Goal: Contribute content: Contribute content

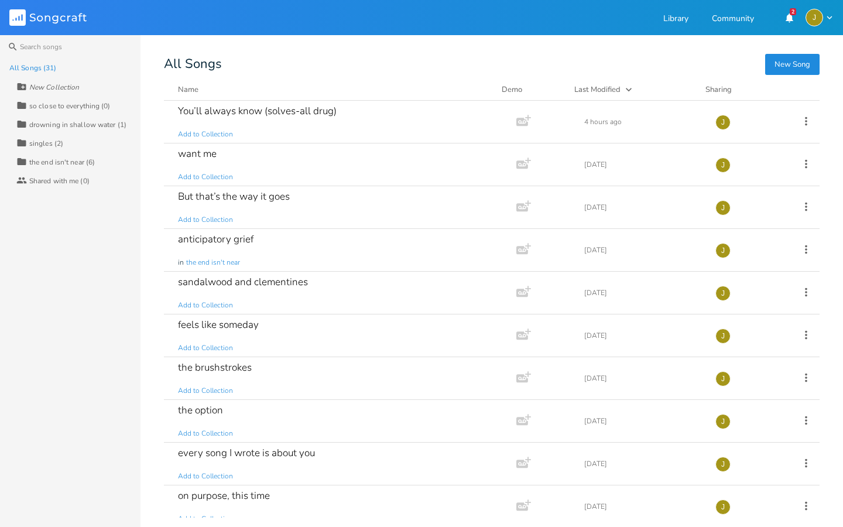
click at [782, 73] on button "New Song" at bounding box center [792, 64] width 54 height 21
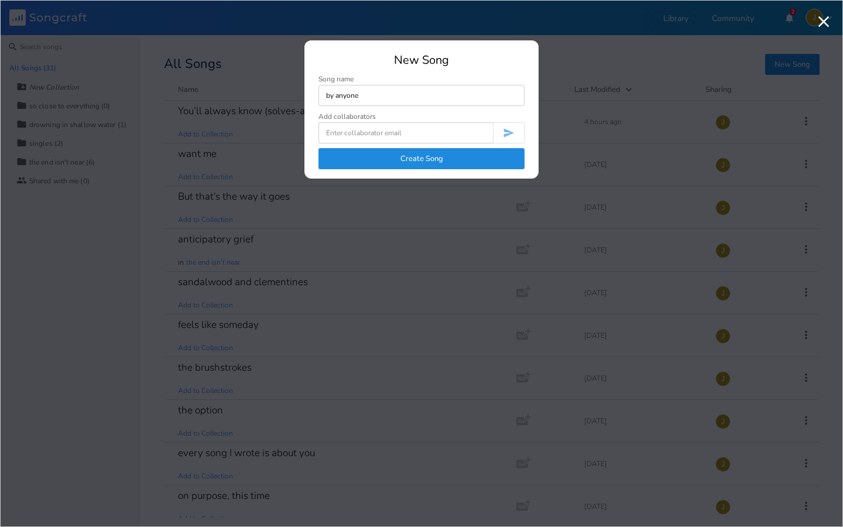
type input "by anyone"
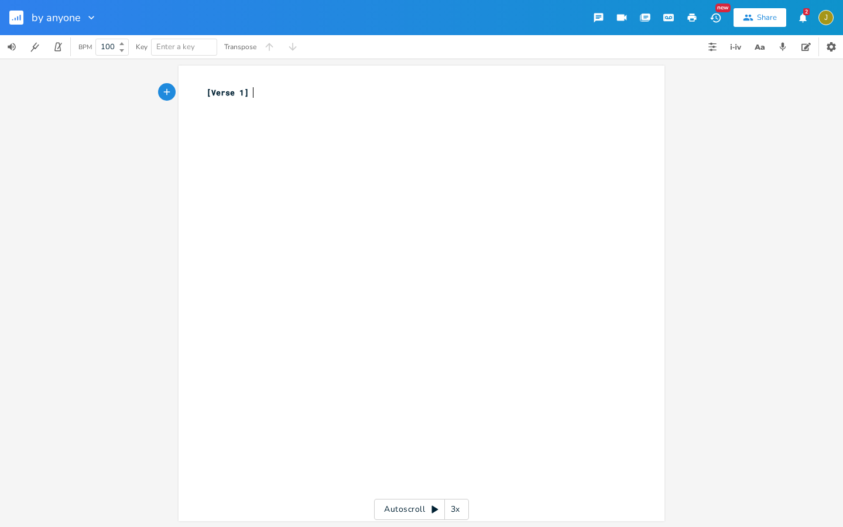
scroll to position [0, 1]
type textarea "i gr"
type textarea "used to think i was tricky l"
type textarea "t"
type textarea "o love"
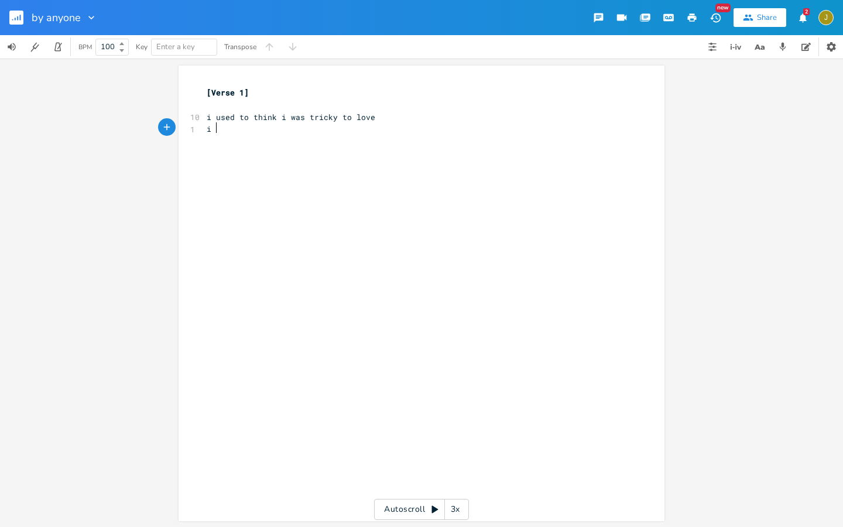
type textarea "i hg"
type textarea "guess i though"
type textarea "t when o"
type textarea "you meet you"
type textarea "you f"
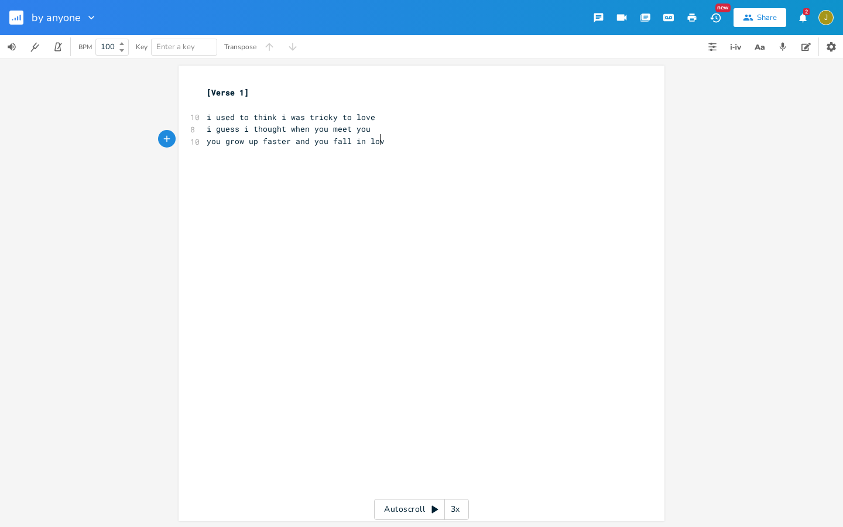
type textarea "grow up faster and you fall in love"
type textarea "and they hu"
type textarea "ypnotise, t"
type textarea "you think you were wrong"
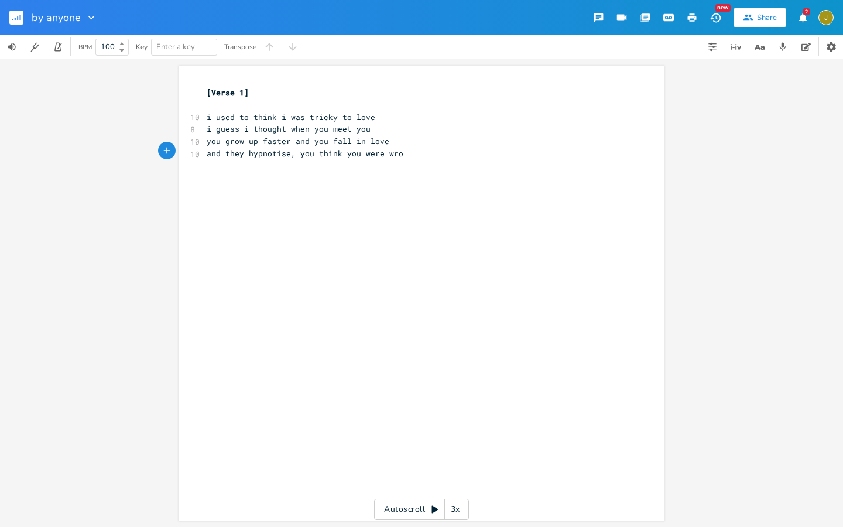
type textarea "rong"
type textarea "but nobodys perfect and no-ones a v"
type textarea "sev"
type textarea "aviour"
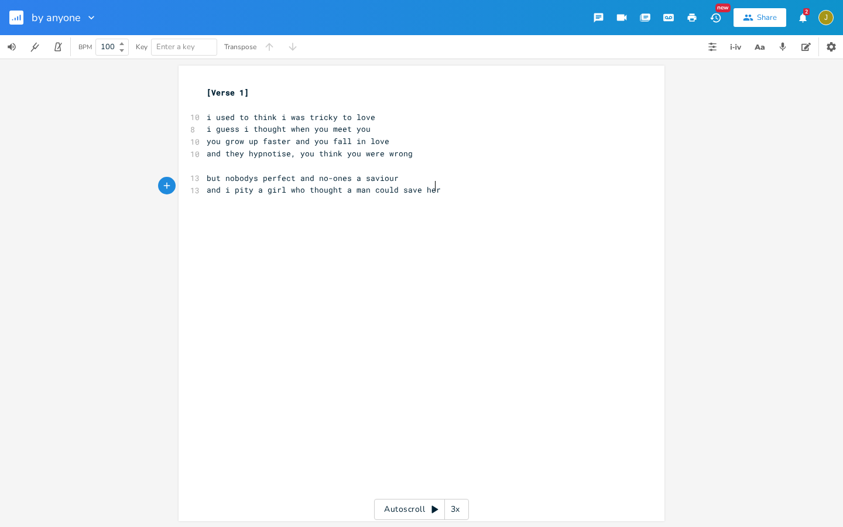
type textarea "and i pity a girl who thought a man could save here"
type textarea "i guess i"
type textarea "i could argue i would to"
type textarea "aught to bid with the ky"
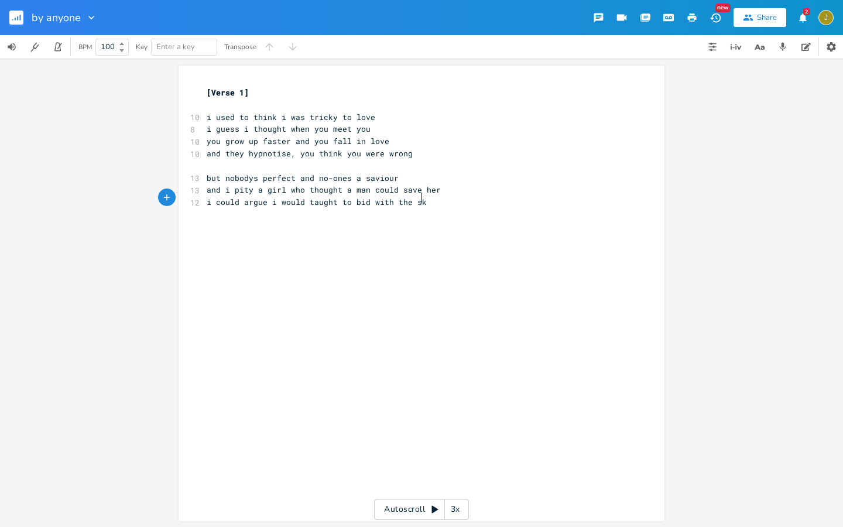
type textarea "sky"
type textarea "and they lied, and they lied"
type textarea "p"
type textarea ";[C"
type textarea "[c"
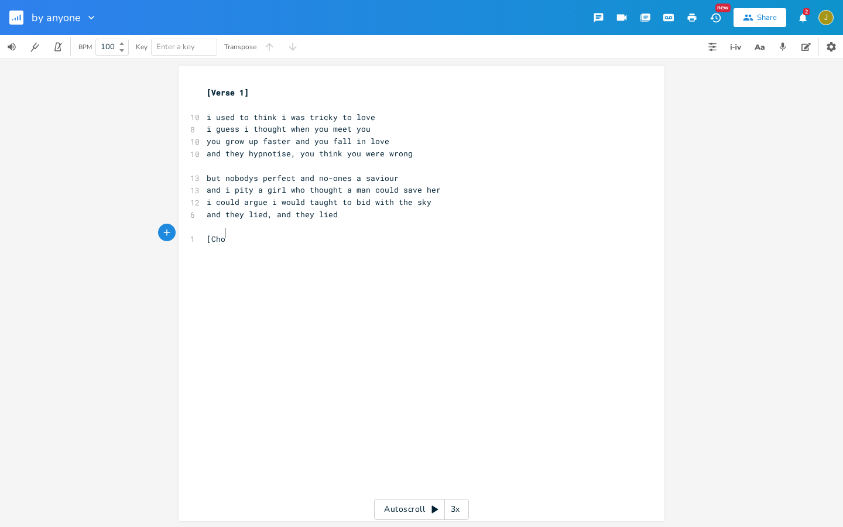
type textarea "Chou"
type textarea "rus'"
type textarea "]"
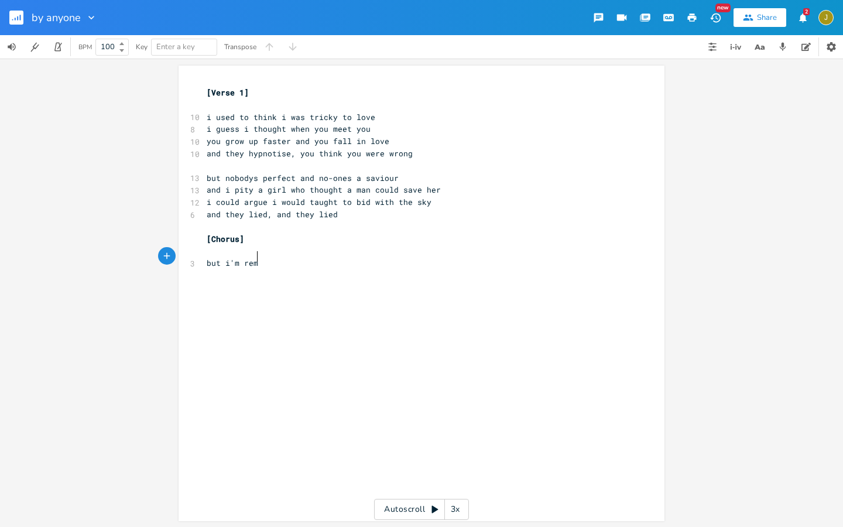
type textarea "but i'm remeb"
type textarea "e"
type textarea "mbering ht"
type textarea "things if"
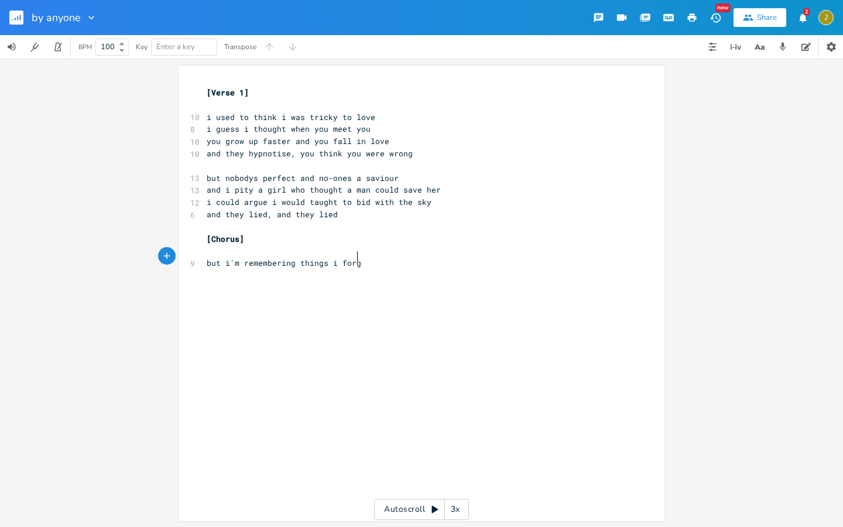
type textarea "forgot"
type textarea "stopped looking for [DEMOGRAPHIC_DATA] - in pac"
type textarea "laces t"
type textarea "he was not"
type textarea "lik"
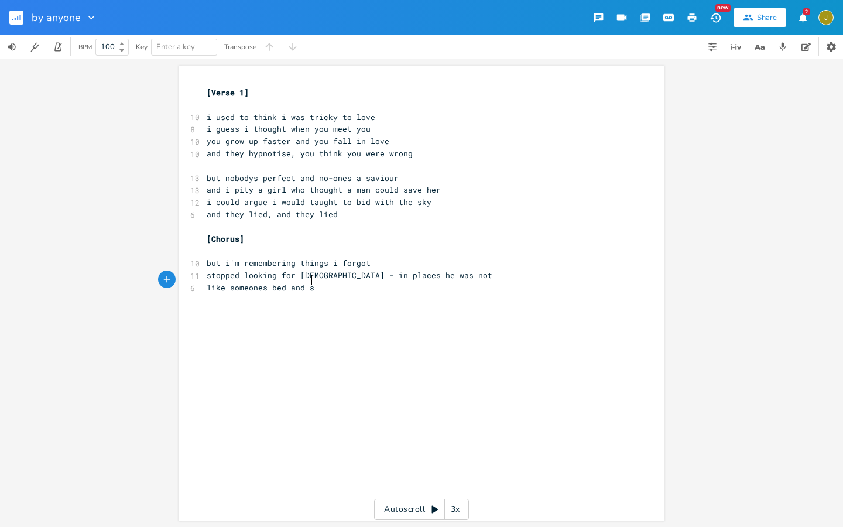
type textarea "e someones bed and so"
type textarea "omem"
type textarea "ones car"
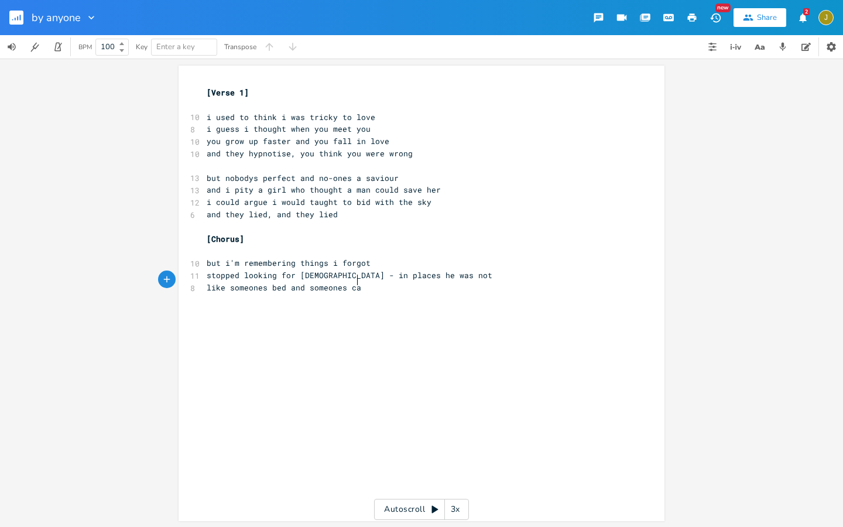
scroll to position [0, 24]
type textarea "he was no,"
type textarea ","
type textarea "t, he was note"
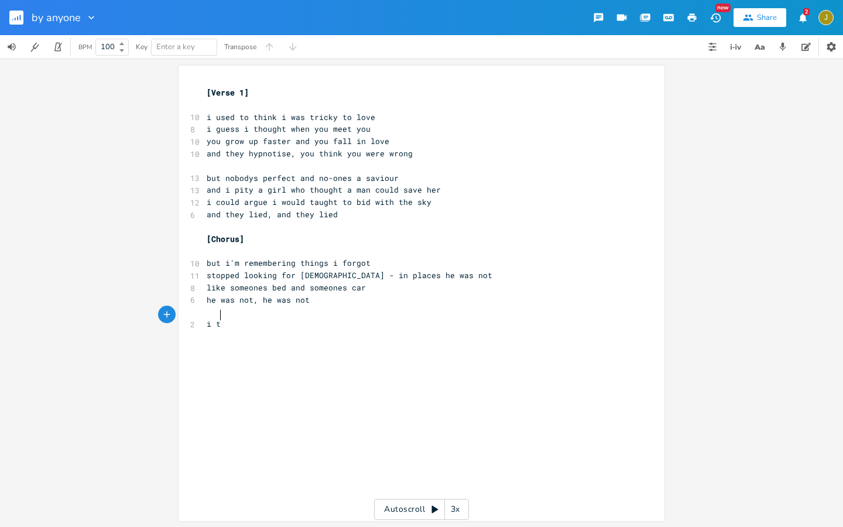
type textarea "i to"
type textarea "[PERSON_NAME] have been convince b"
type textarea "d by anyone"
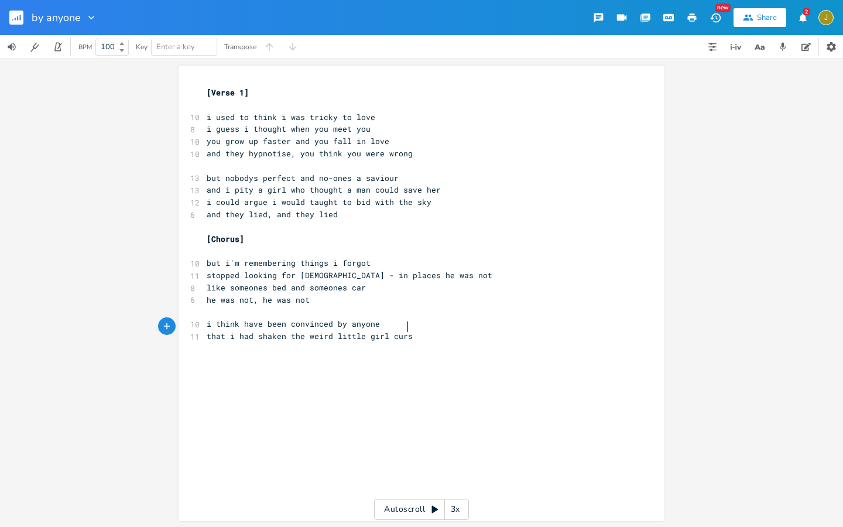
type textarea "that i had shaken the weird little girl curse"
type textarea "thoughts"
type textarea "but"
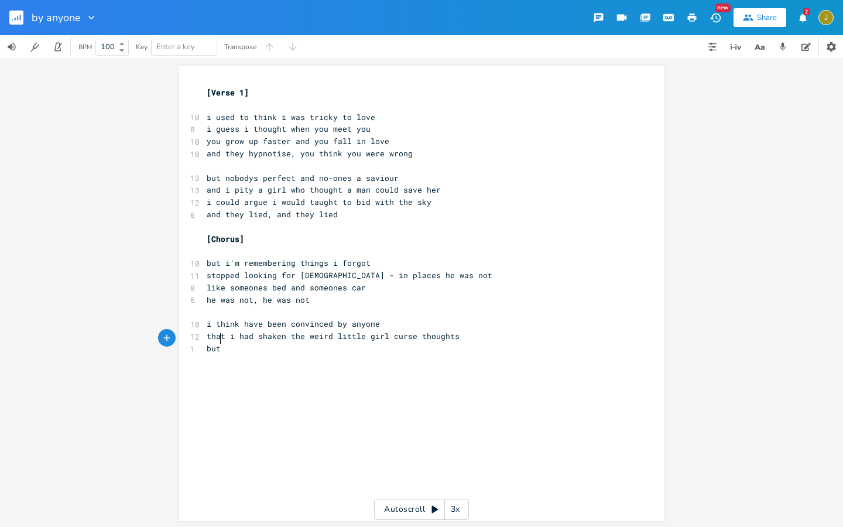
scroll to position [0, 12]
type textarea "and i could search that"
type textarea "e ant"
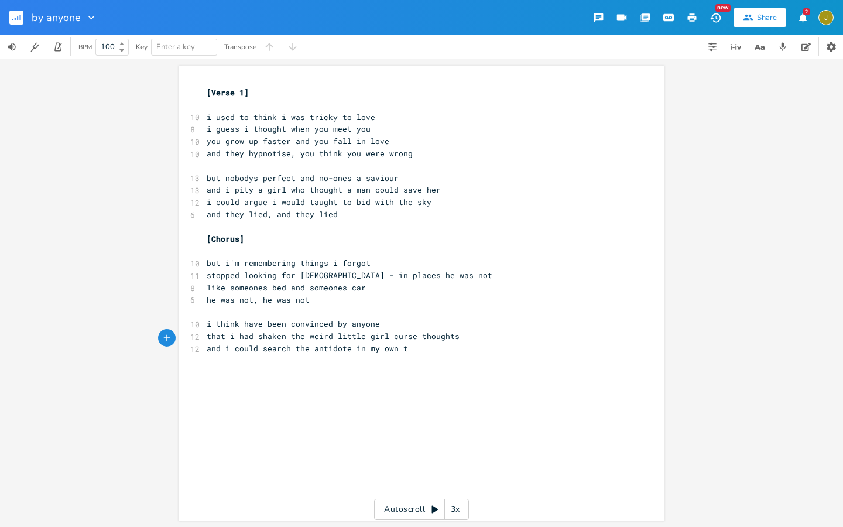
type textarea "tidote in my own th"
type textarea "house"
type textarea "i"
type textarea "but i wont i"
type textarea ", i wa"
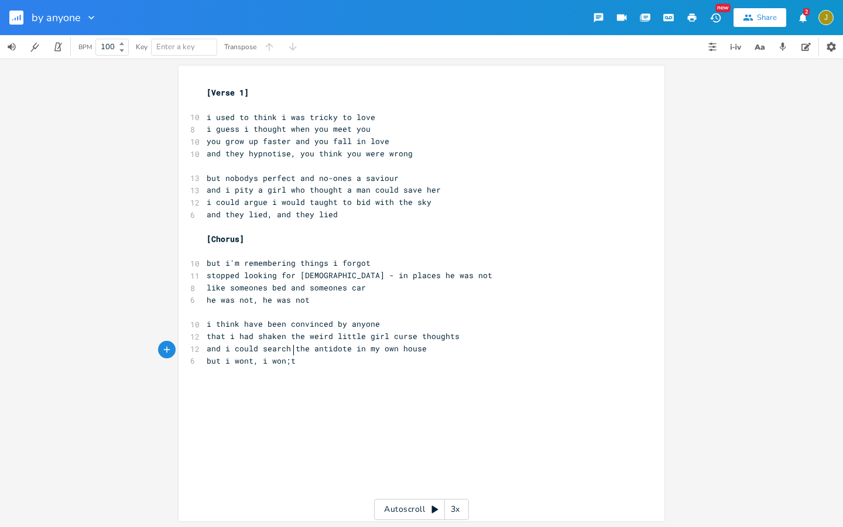
scroll to position [0, 13]
type textarea "on;t"
type textarea "'t"
type textarea ", i won't go ho"
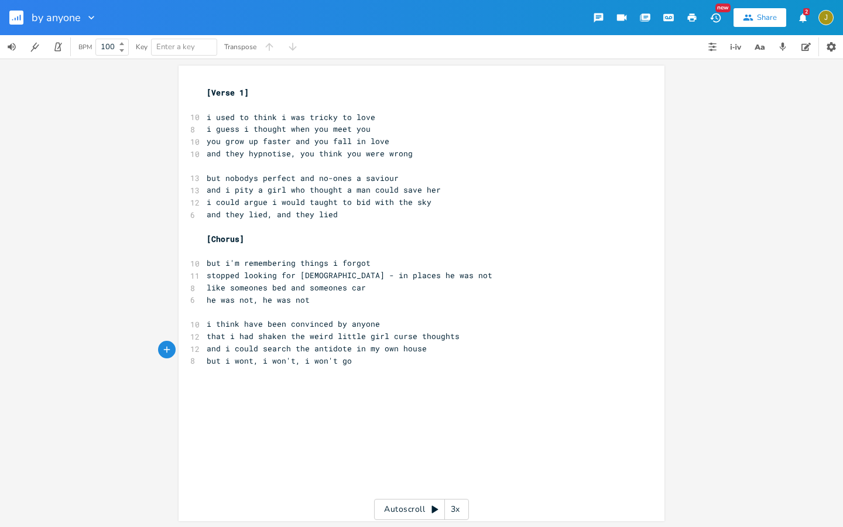
click at [396, 129] on pre "i guess i thought when you meet you" at bounding box center [415, 129] width 423 height 12
type textarea "meet someone"
